Goal: Information Seeking & Learning: Learn about a topic

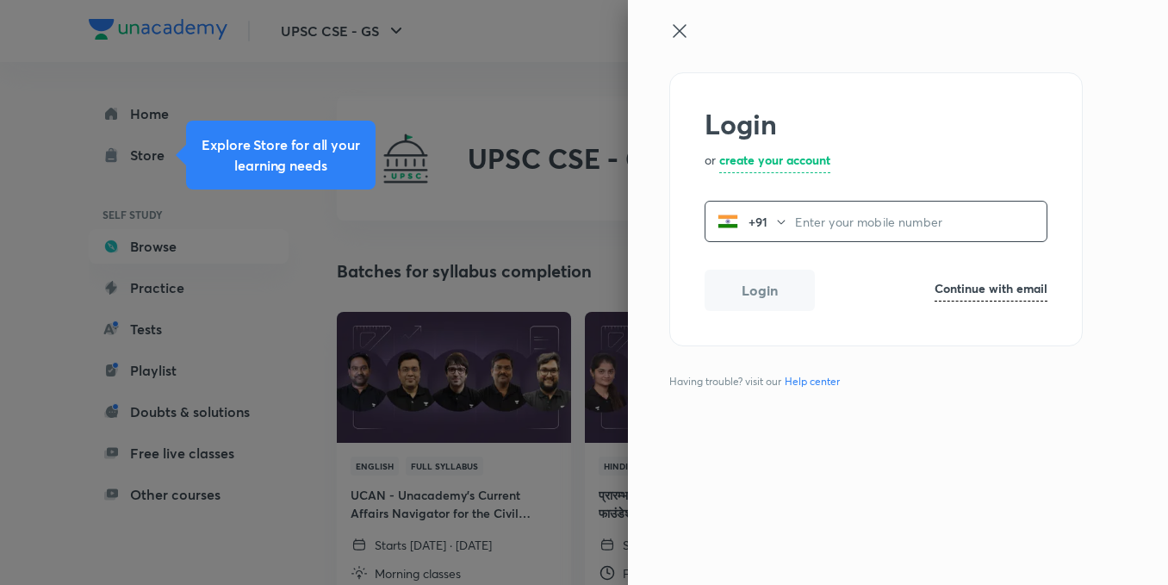
click at [820, 227] on input "tel" at bounding box center [921, 221] width 252 height 35
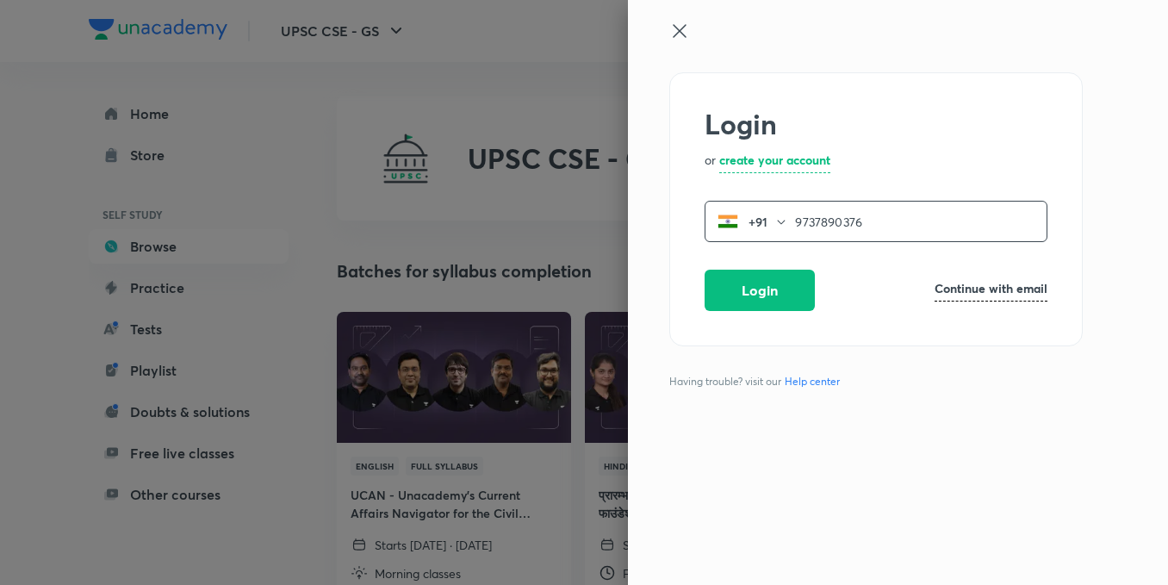
click at [820, 227] on input "9737890376" at bounding box center [921, 221] width 252 height 35
type input "9737890376"
click at [764, 278] on button "Login" at bounding box center [760, 288] width 110 height 41
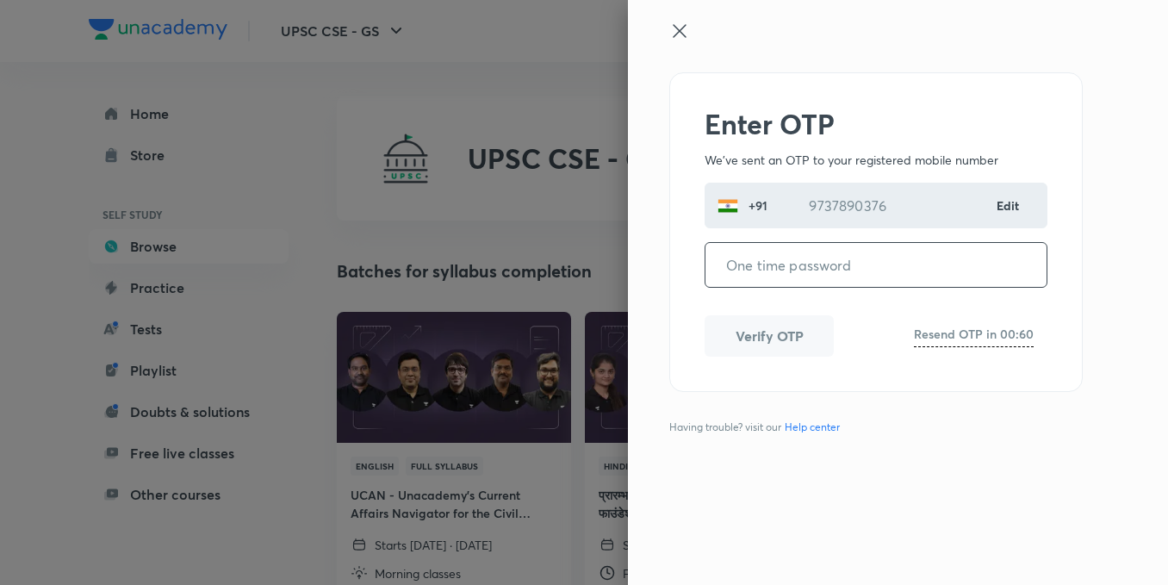
click at [847, 258] on input "tel" at bounding box center [876, 265] width 341 height 44
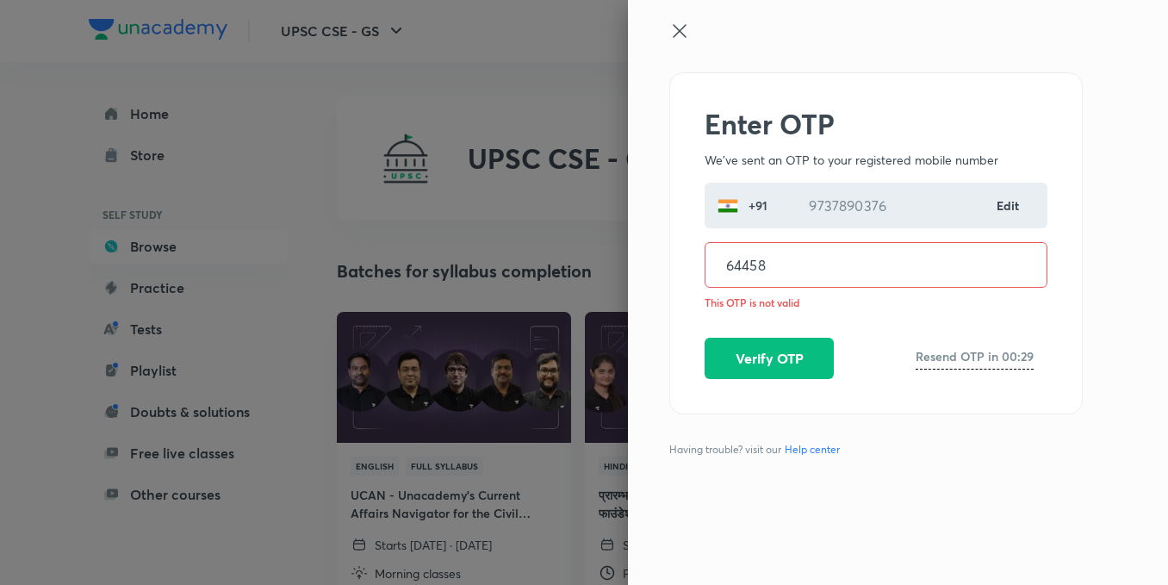
type input "644588"
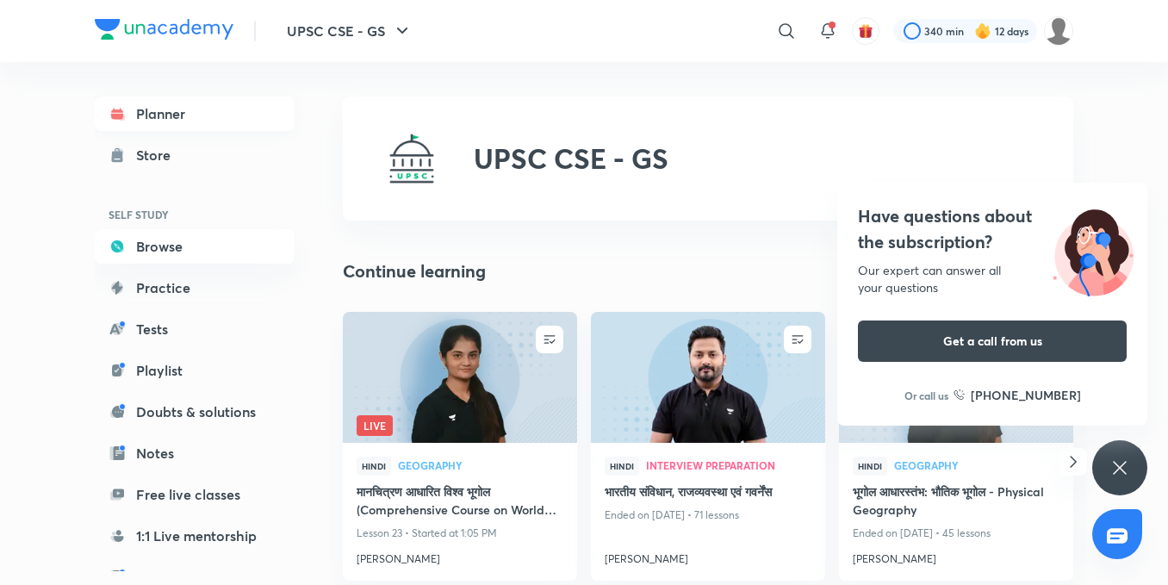
click at [185, 121] on link "Planner" at bounding box center [195, 113] width 200 height 34
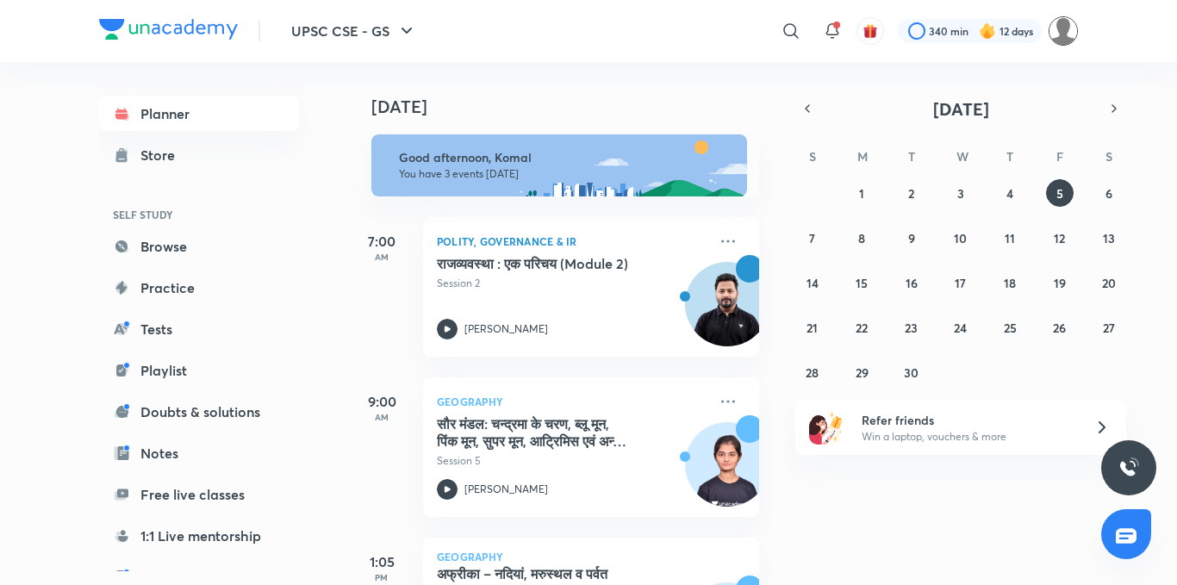
click at [1057, 32] on img at bounding box center [1063, 30] width 29 height 29
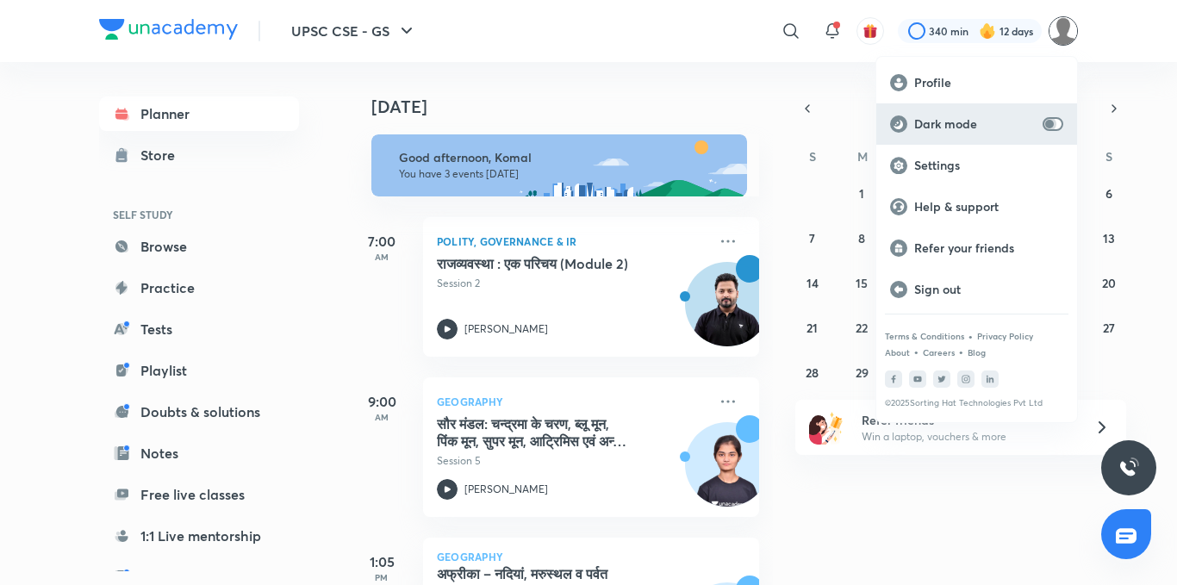
click at [1049, 122] on input "checkbox" at bounding box center [1049, 124] width 41 height 14
checkbox input "true"
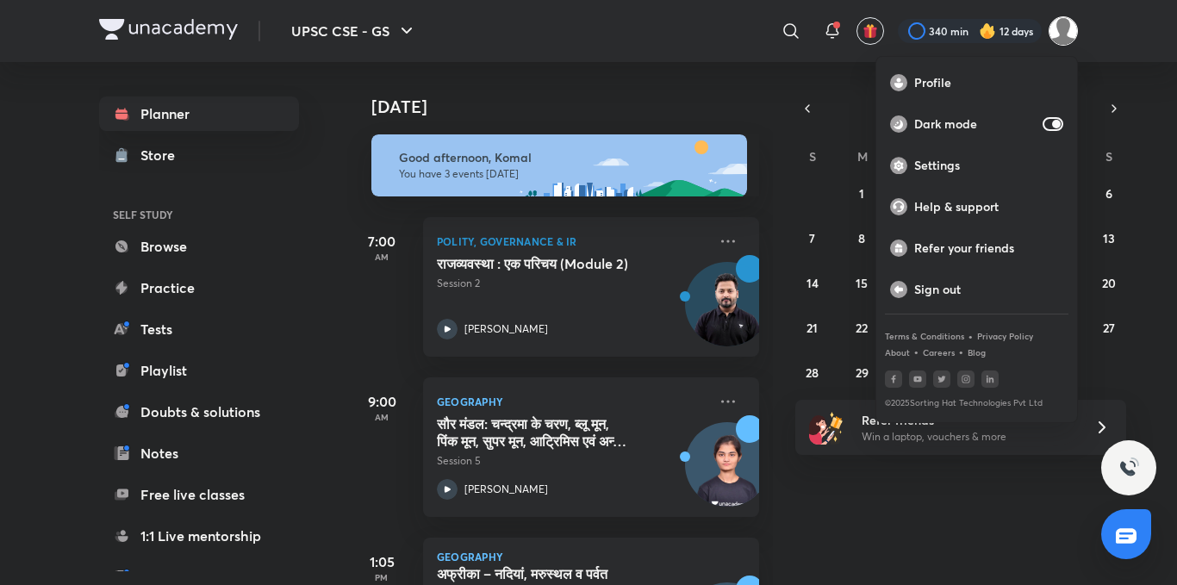
click at [967, 527] on div at bounding box center [588, 292] width 1177 height 585
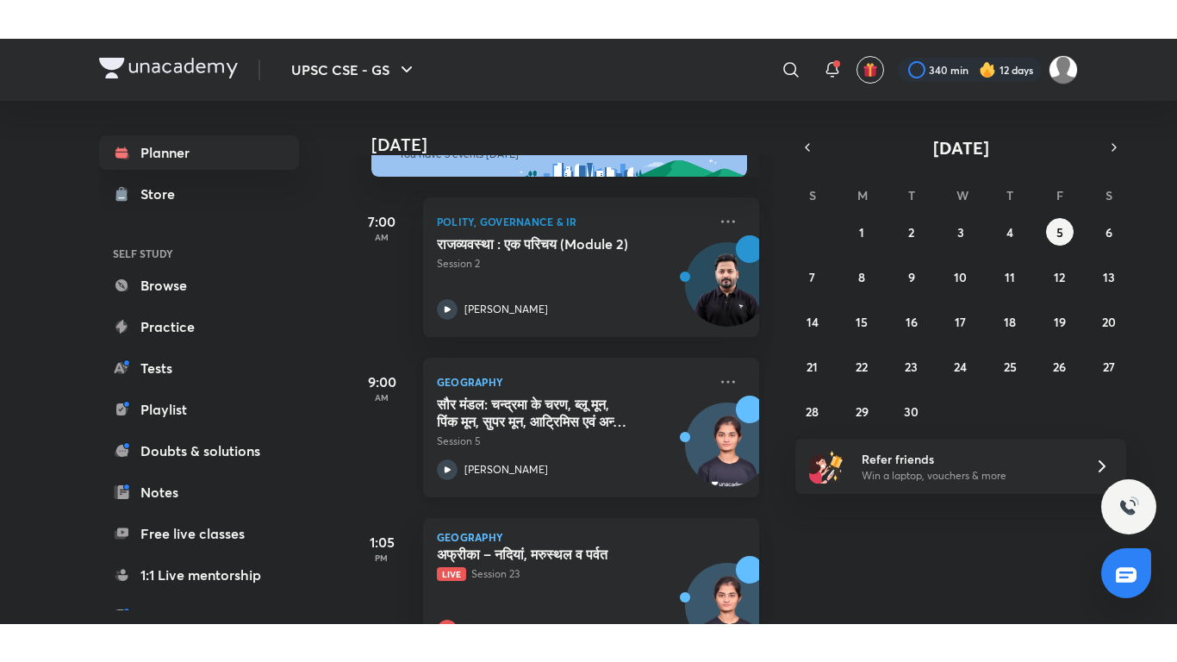
scroll to position [119, 0]
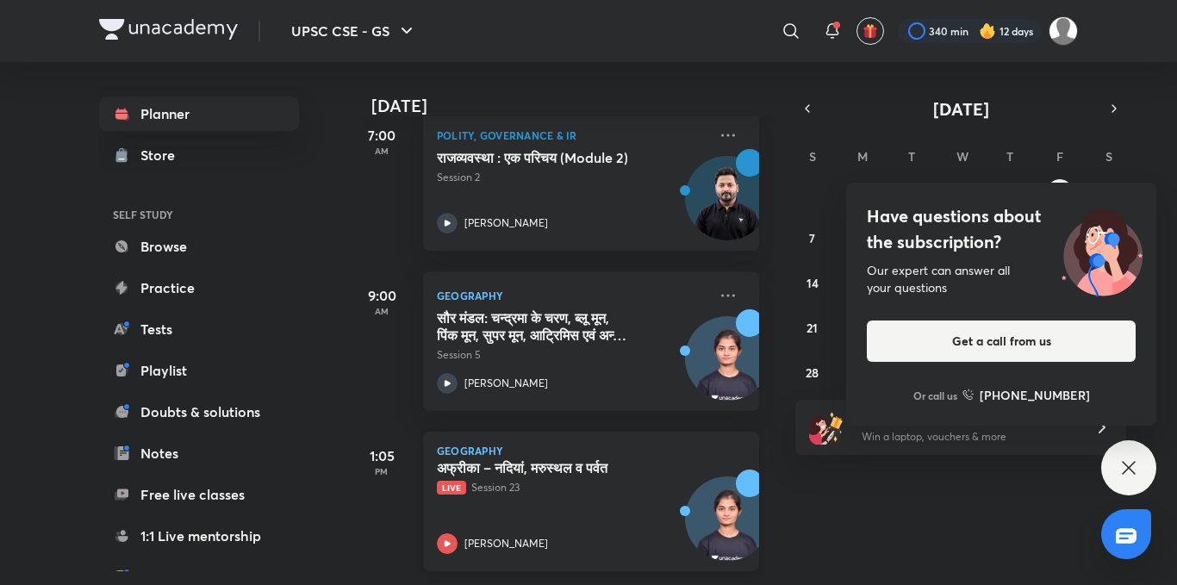
click at [448, 533] on icon at bounding box center [447, 543] width 21 height 21
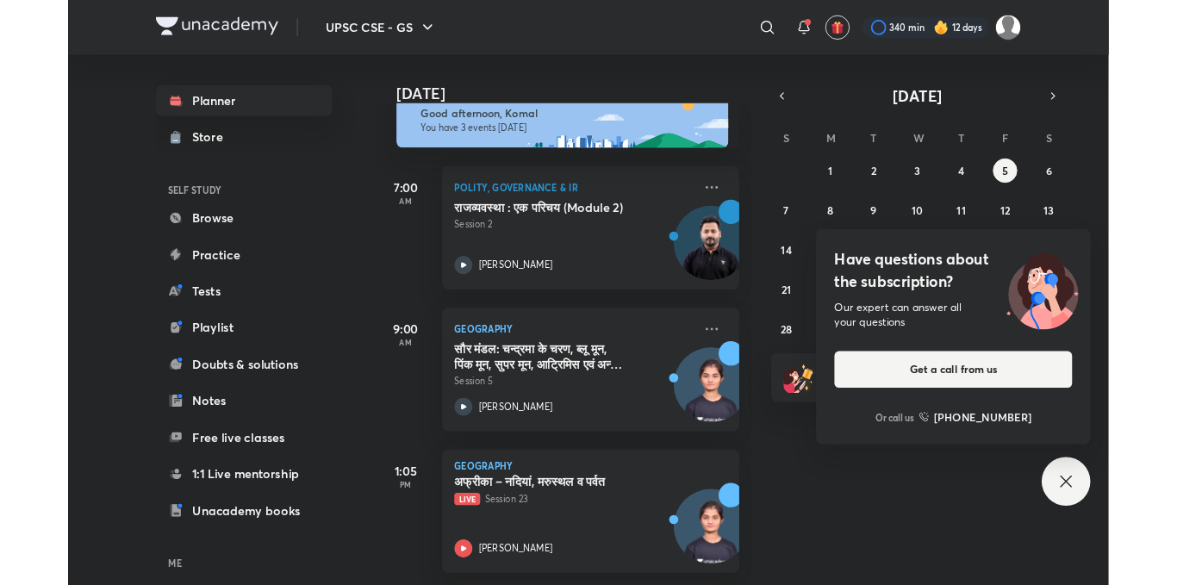
scroll to position [42, 0]
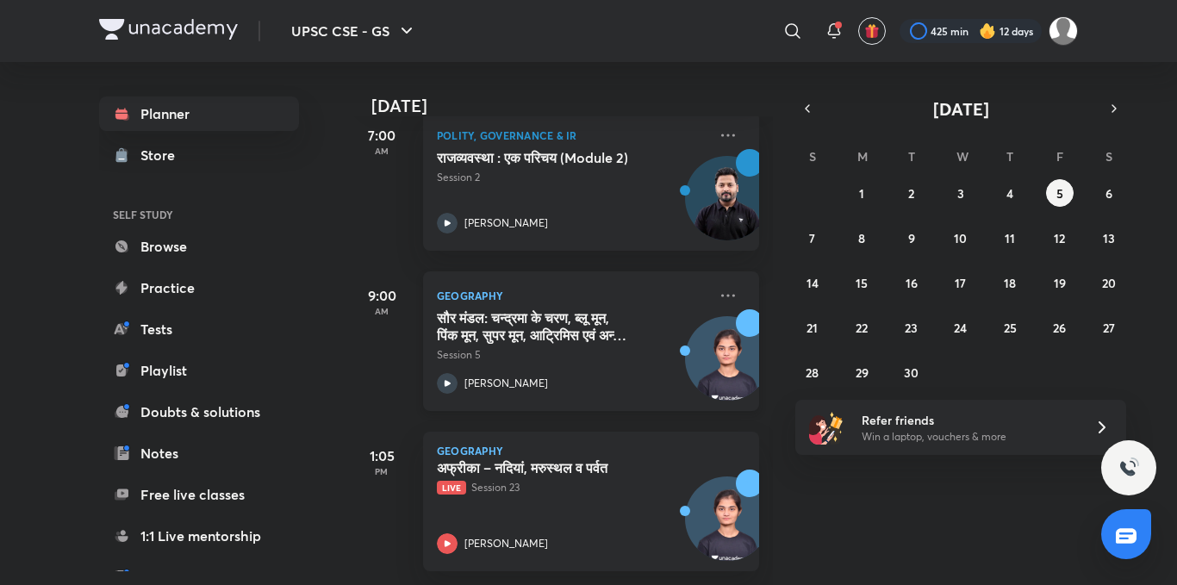
scroll to position [119, 0]
click at [435, 528] on div "Geography अफ्रीका – नदियां, मरुस्थल व पर्वत Live Session 23 Apoorva Rajput" at bounding box center [591, 502] width 336 height 140
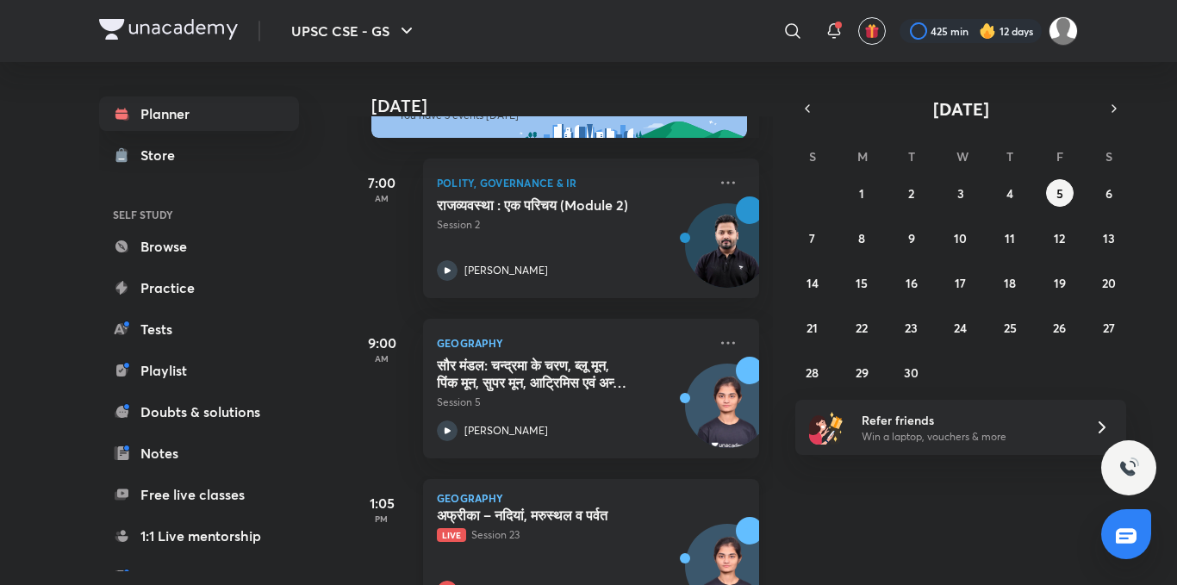
scroll to position [119, 0]
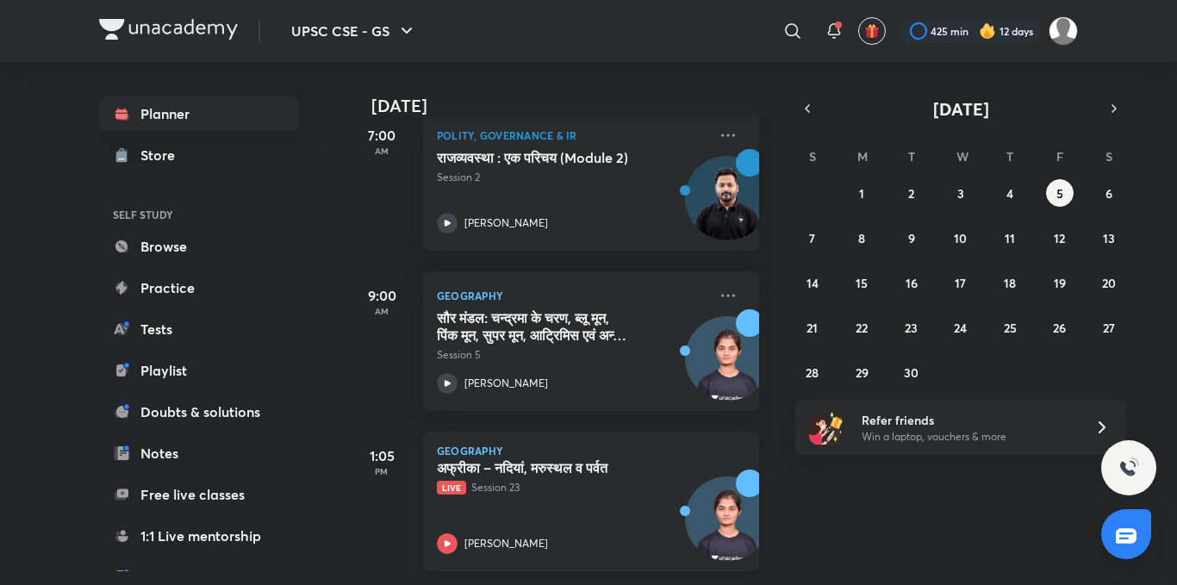
click at [449, 533] on icon at bounding box center [447, 543] width 21 height 21
